Goal: Task Accomplishment & Management: Use online tool/utility

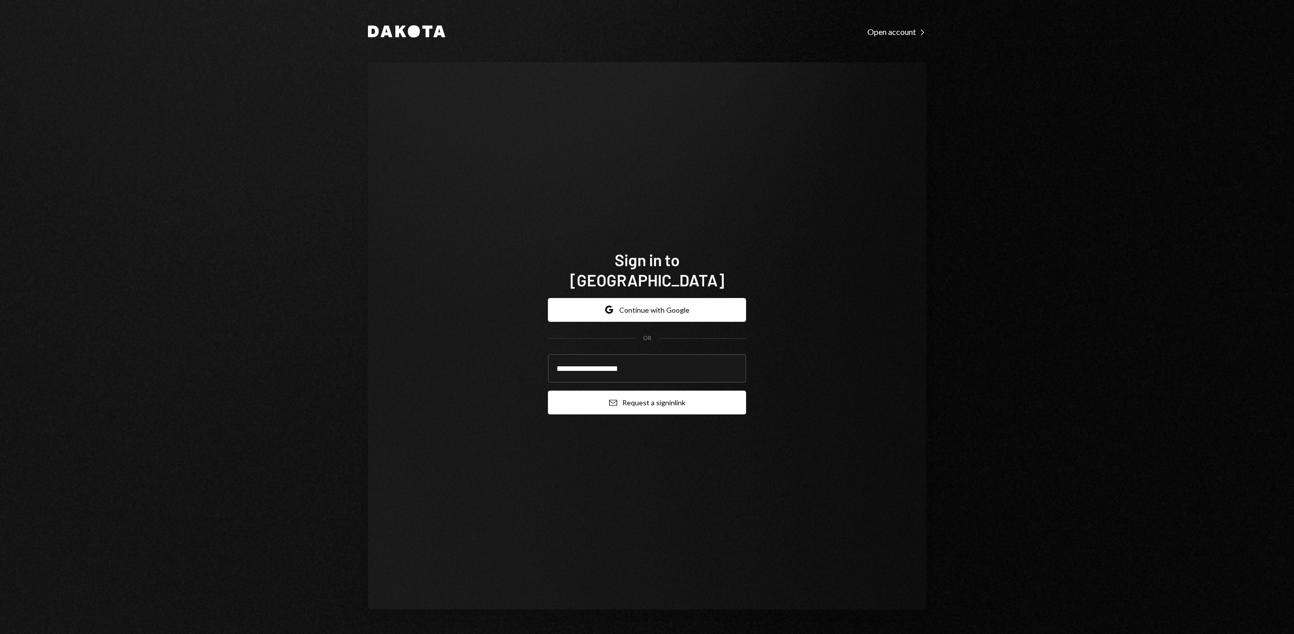
click at [669, 390] on button "Email Request a sign in link" at bounding box center [647, 402] width 198 height 24
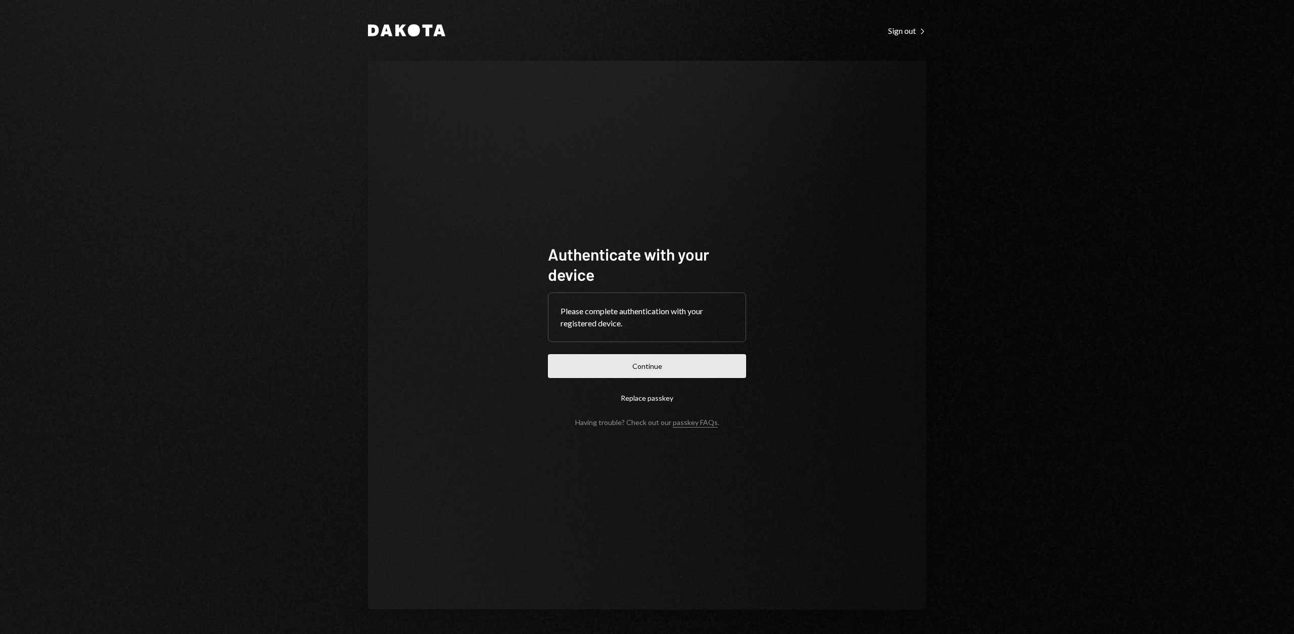
click at [685, 370] on button "Continue" at bounding box center [647, 366] width 198 height 24
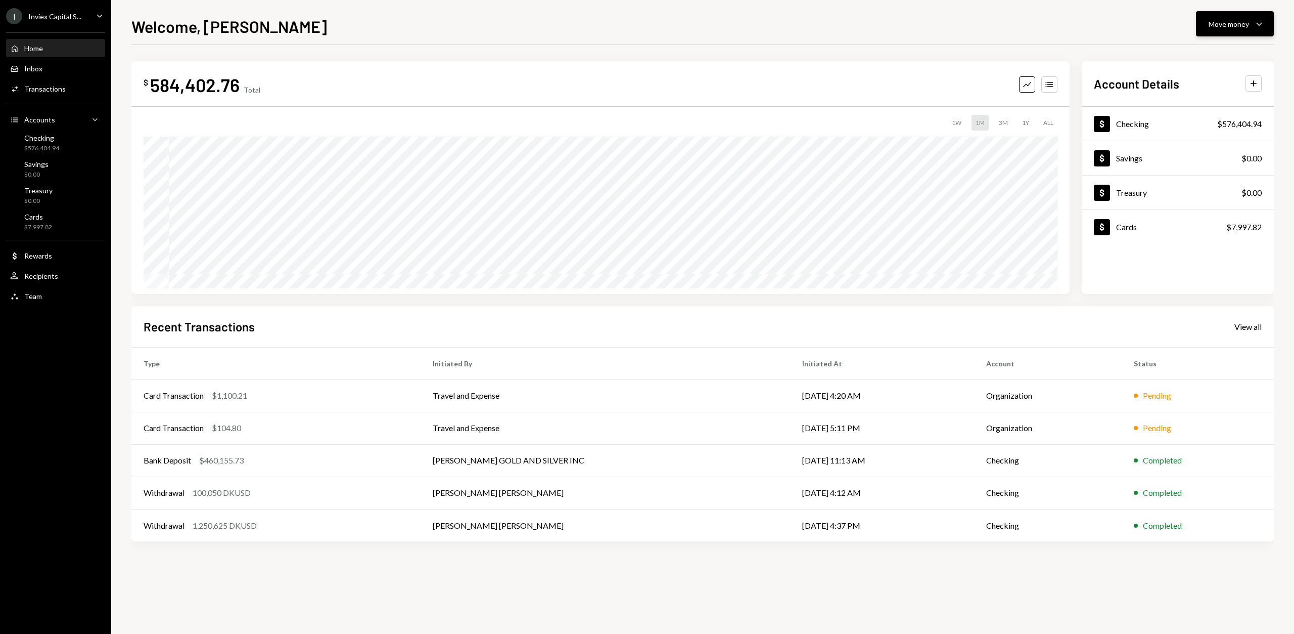
click at [1239, 22] on div "Move money" at bounding box center [1229, 24] width 40 height 11
click at [1209, 56] on div "Send" at bounding box center [1227, 54] width 74 height 11
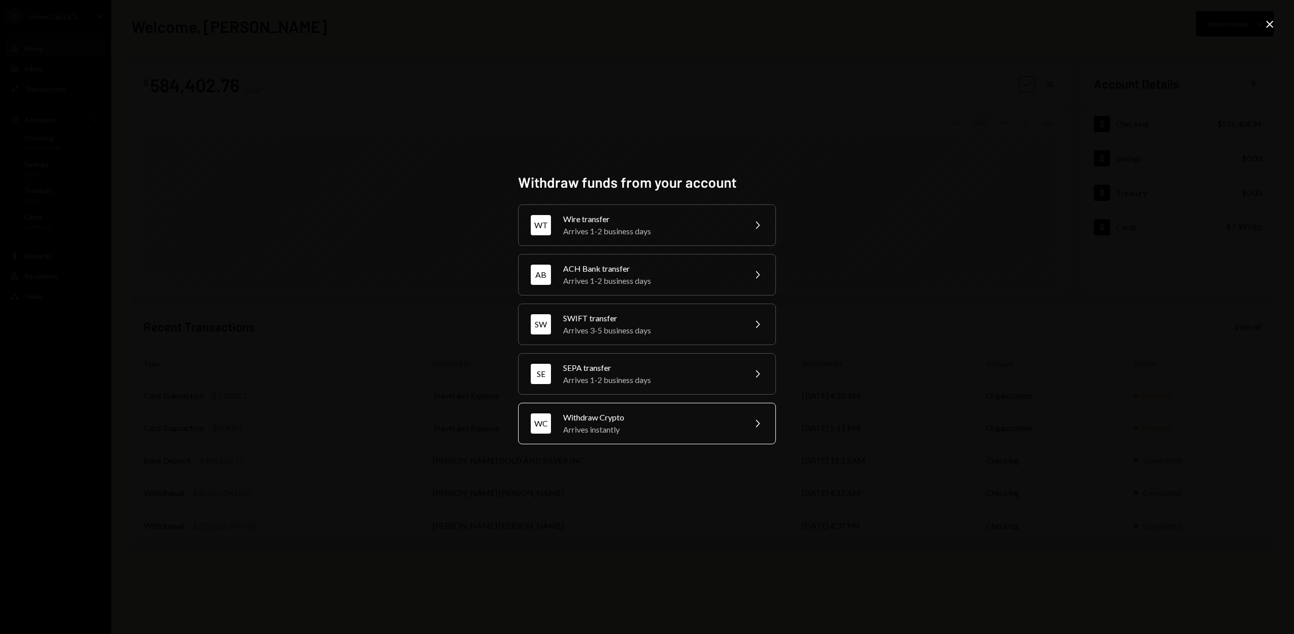
click at [613, 418] on div "Withdraw Crypto" at bounding box center [651, 417] width 176 height 12
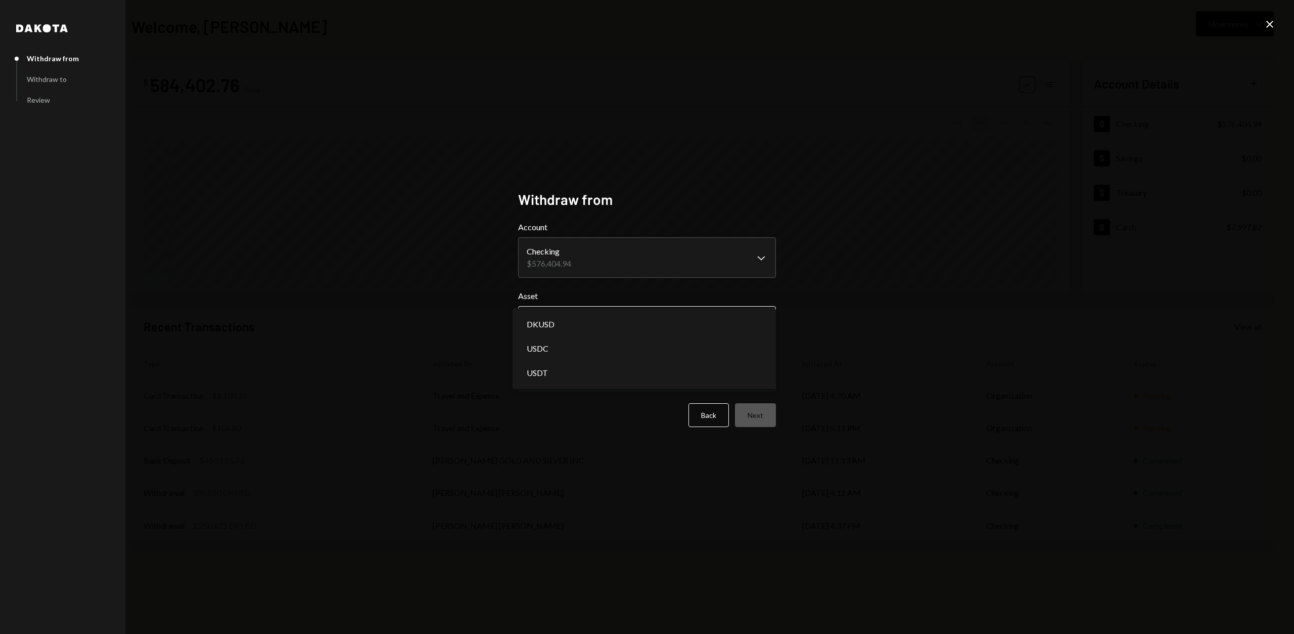
click at [629, 314] on body "I Inviex Capital S... Caret Down Home Home Inbox Inbox Activities Transactions …" at bounding box center [647, 317] width 1294 height 634
click at [622, 325] on body "I Inviex Capital S... Caret Down Home Home Inbox Inbox Activities Transactions …" at bounding box center [647, 317] width 1294 height 634
select select "*****"
click at [616, 374] on body "I Inviex Capital S... Caret Down Home Home Inbox Inbox Activities Transactions …" at bounding box center [647, 317] width 1294 height 634
click at [757, 416] on button "Next" at bounding box center [755, 415] width 41 height 24
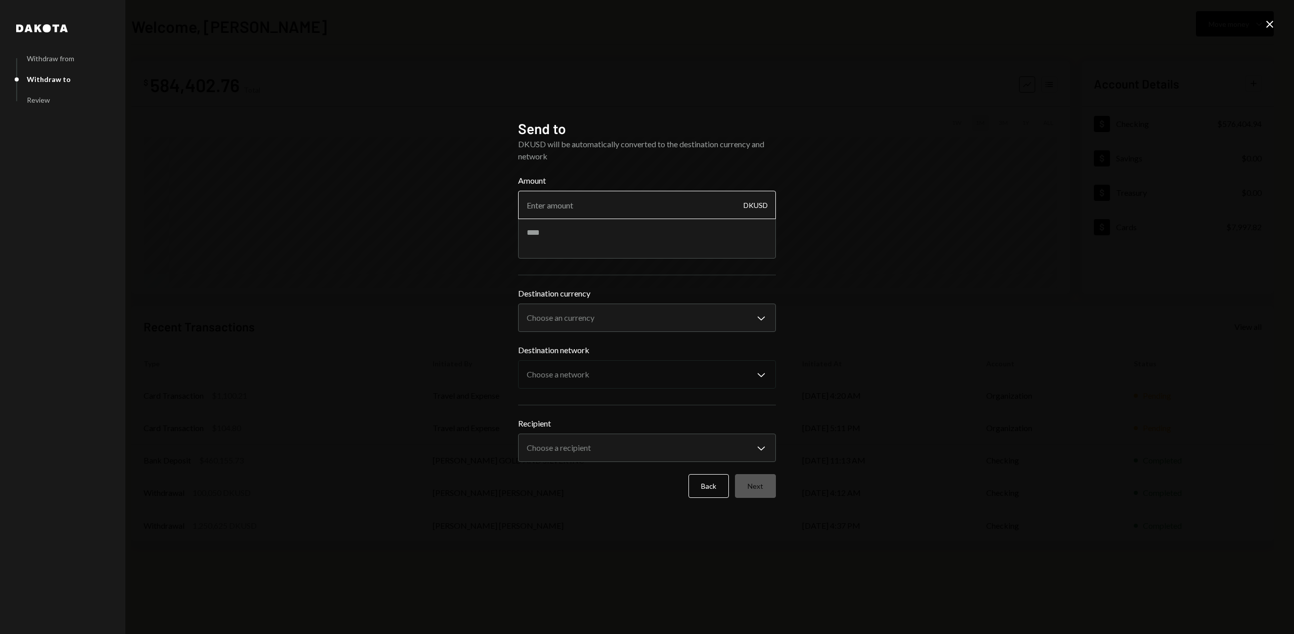
click at [637, 211] on input "Amount" at bounding box center [647, 205] width 258 height 28
type input "4"
type input "500000"
click at [647, 317] on body "I Inviex Capital S... Caret Down Home Home Inbox Inbox Activities Transactions …" at bounding box center [647, 317] width 1294 height 634
select select "****"
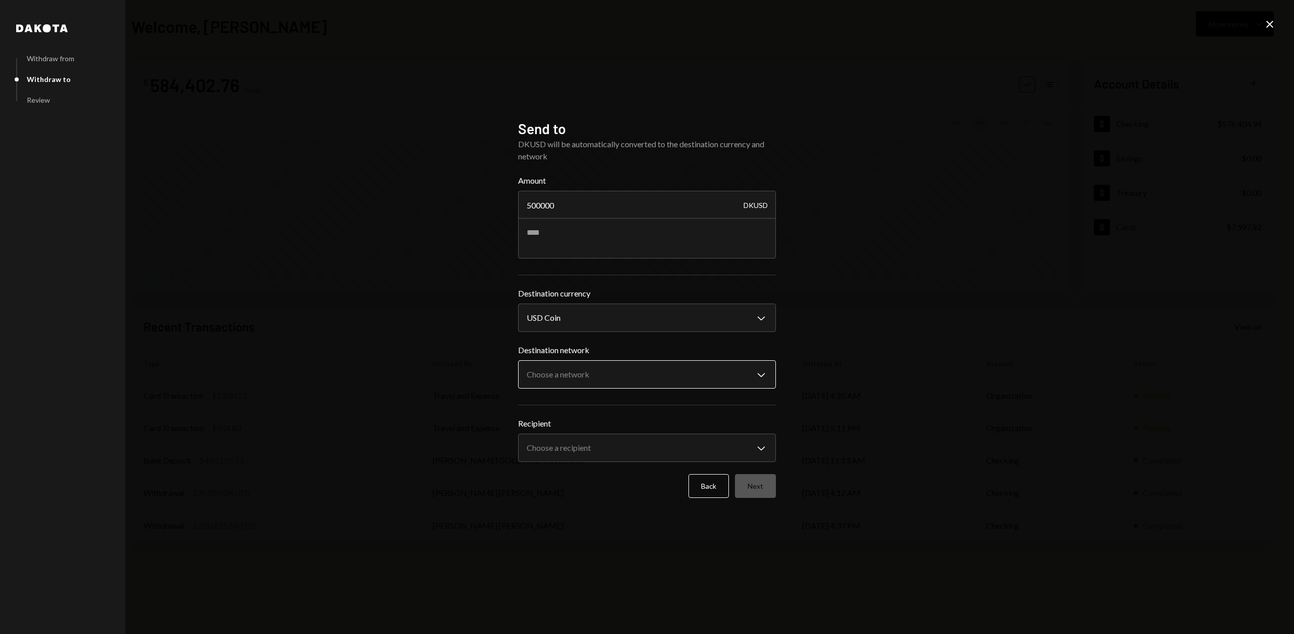
click at [618, 382] on body "I Inviex Capital S... Caret Down Home Home Inbox Inbox Activities Transactions …" at bounding box center [647, 317] width 1294 height 634
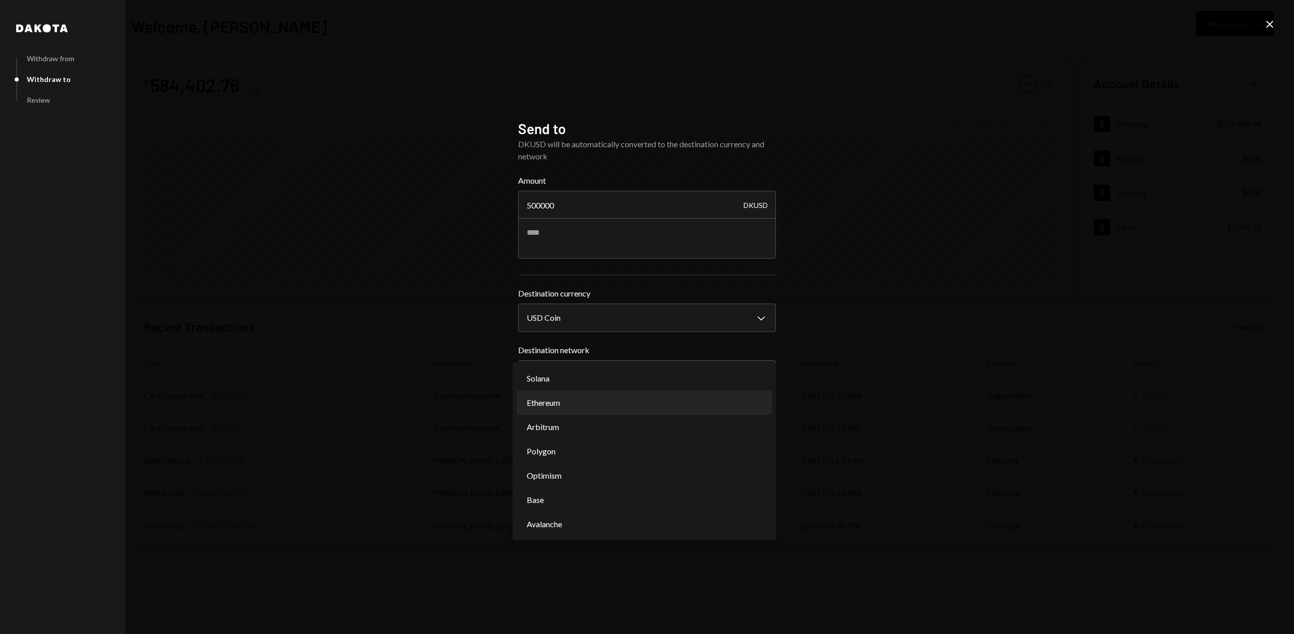
select select "**********"
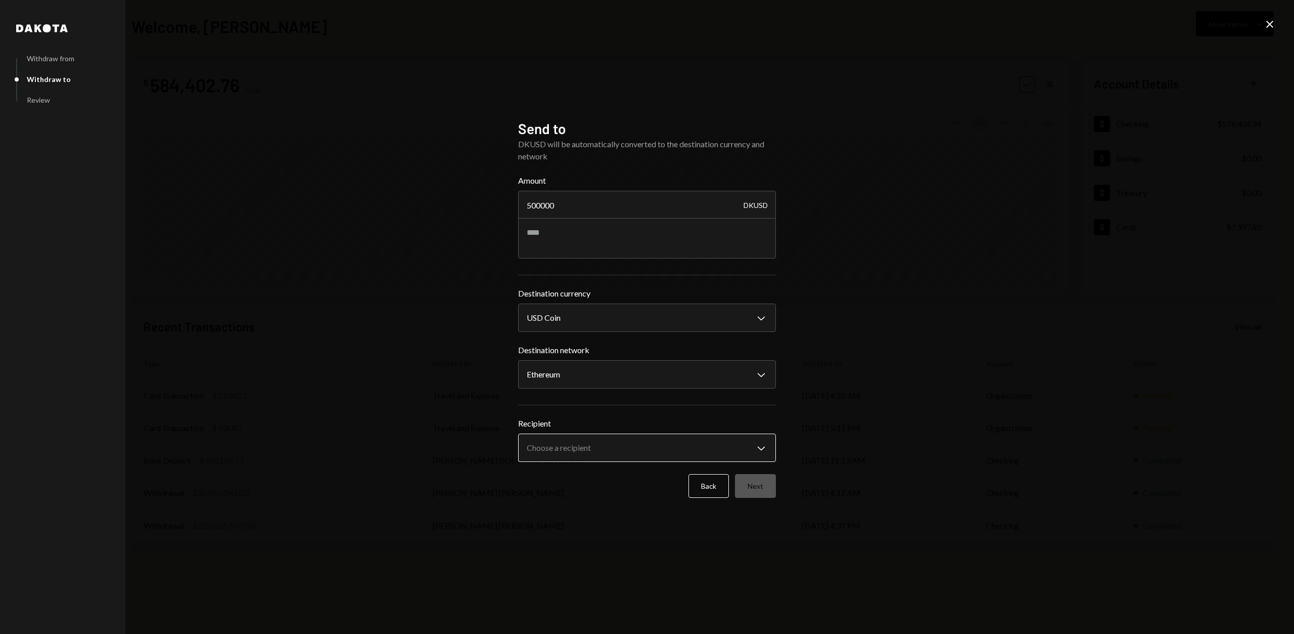
click at [593, 454] on body "I Inviex Capital S... Caret Down Home Home Inbox Inbox Activities Transactions …" at bounding box center [647, 317] width 1294 height 634
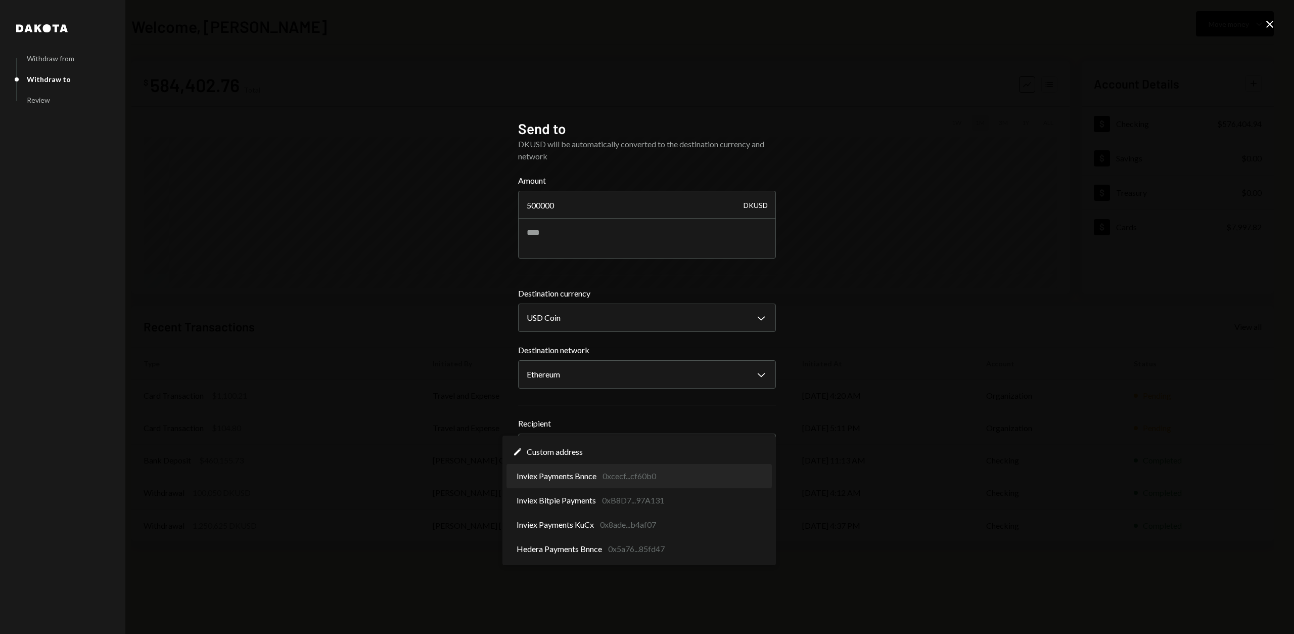
select select "**********"
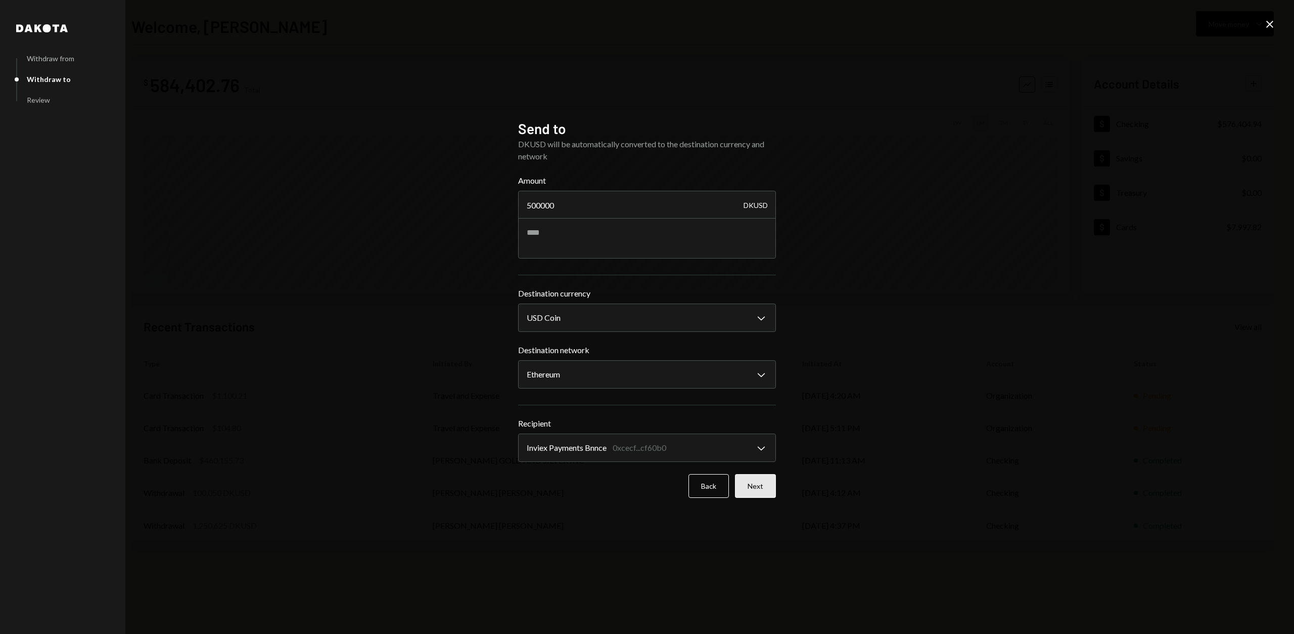
click at [763, 491] on button "Next" at bounding box center [755, 486] width 41 height 24
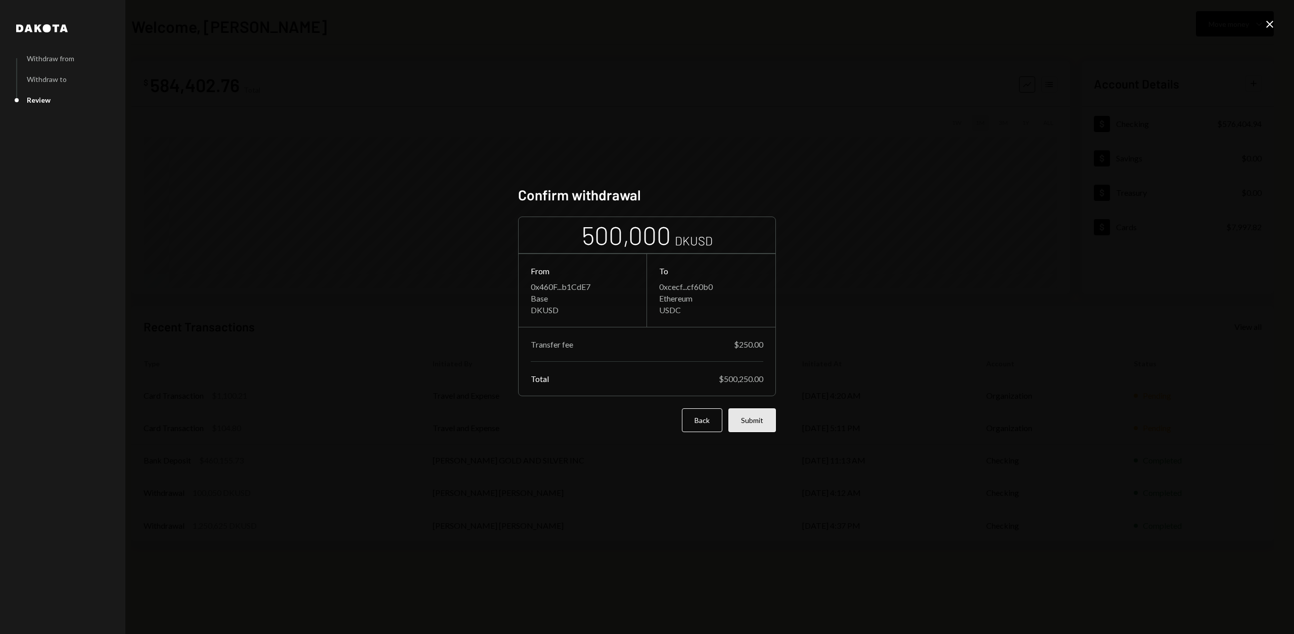
click at [762, 427] on button "Submit" at bounding box center [753, 420] width 48 height 24
